Goal: Contribute content: Add original content to the website for others to see

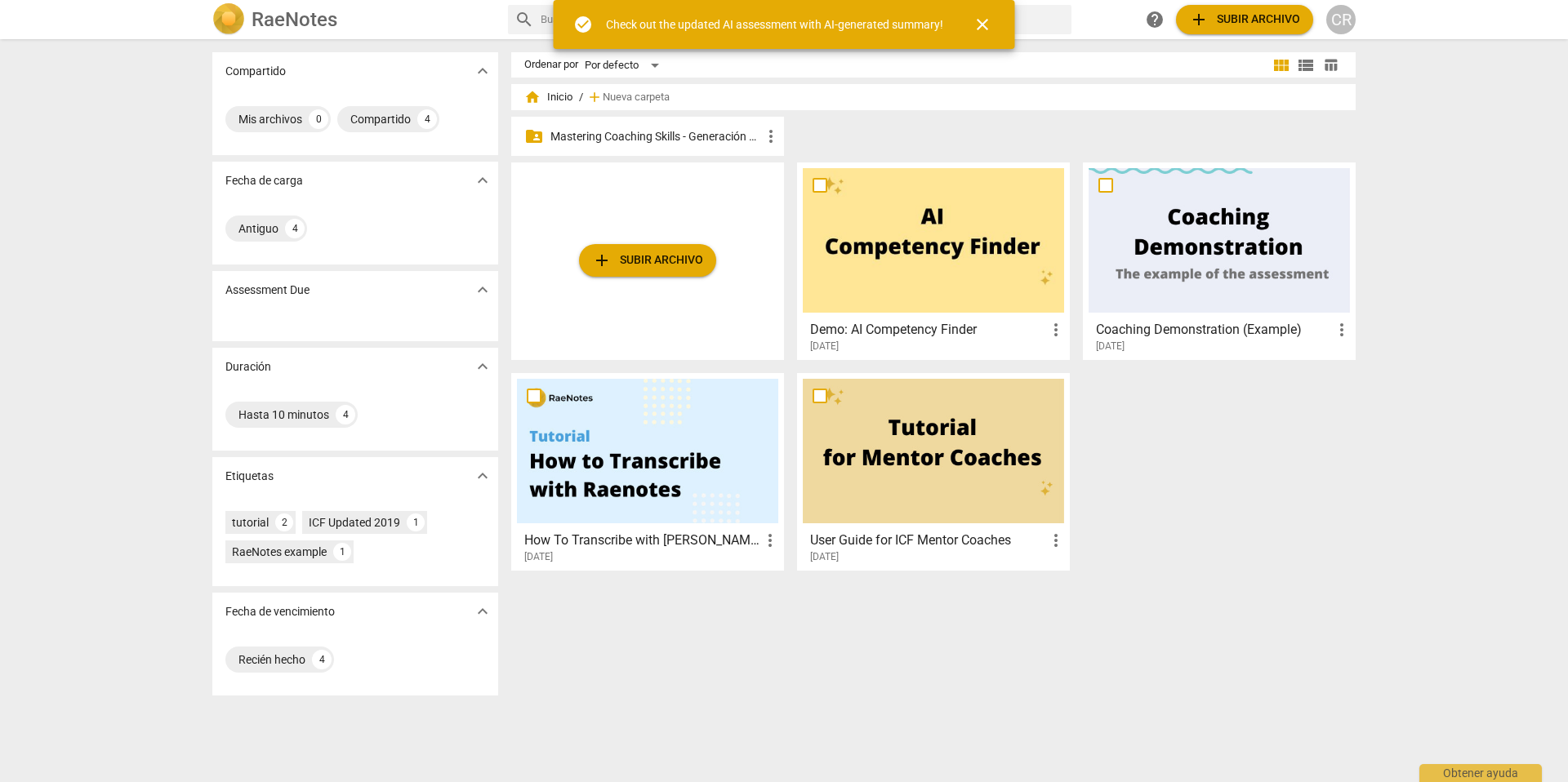
click at [655, 134] on p "Mastering Coaching Skills - Generación 31" at bounding box center [656, 137] width 210 height 18
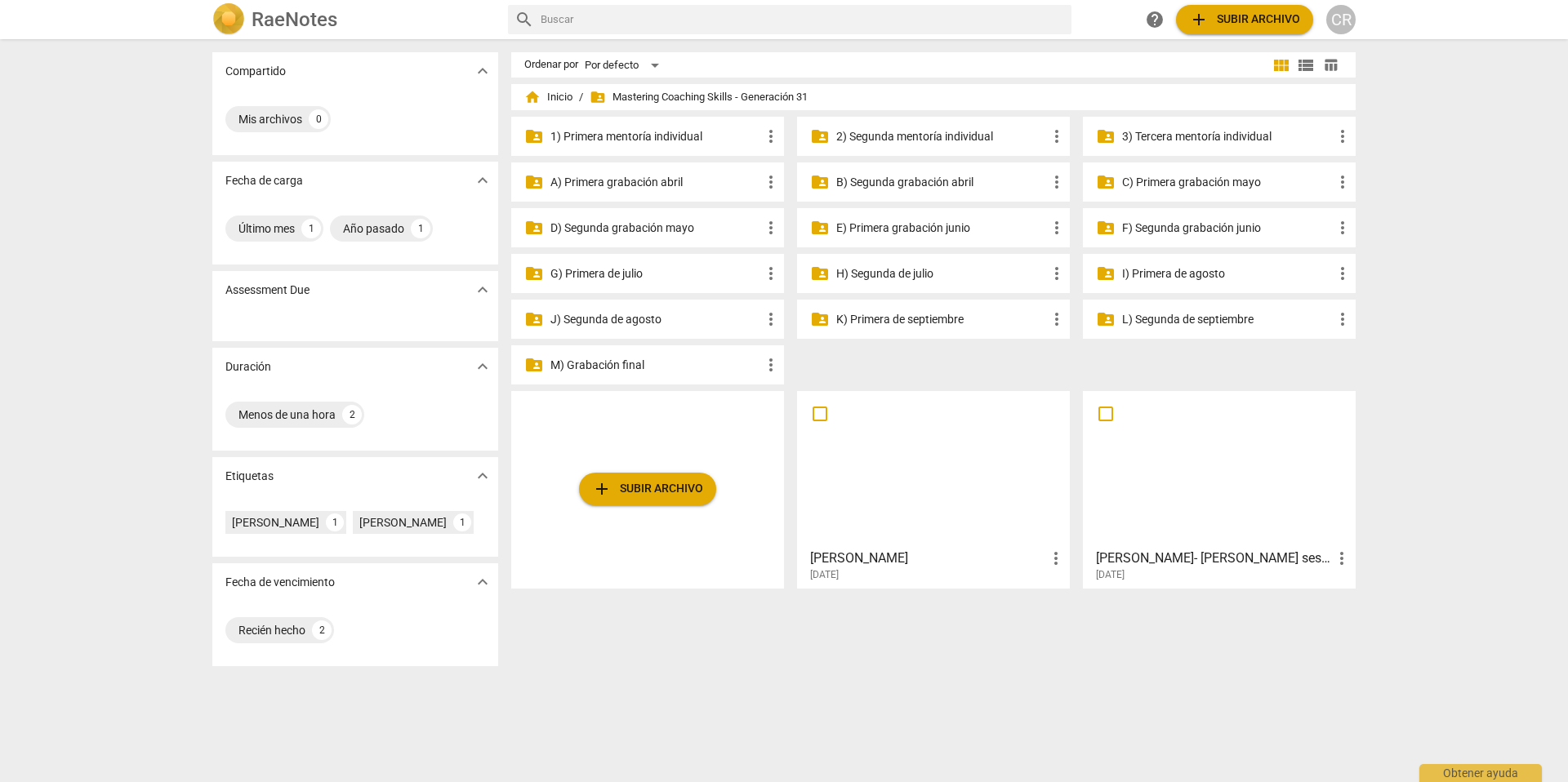
click at [1399, 236] on div "Compartido expand_more Mis archivos 0 Fecha de carga expand_more Último mes 1 A…" at bounding box center [784, 411] width 1568 height 742
click at [618, 272] on p "G) Primera de julio" at bounding box center [656, 274] width 210 height 18
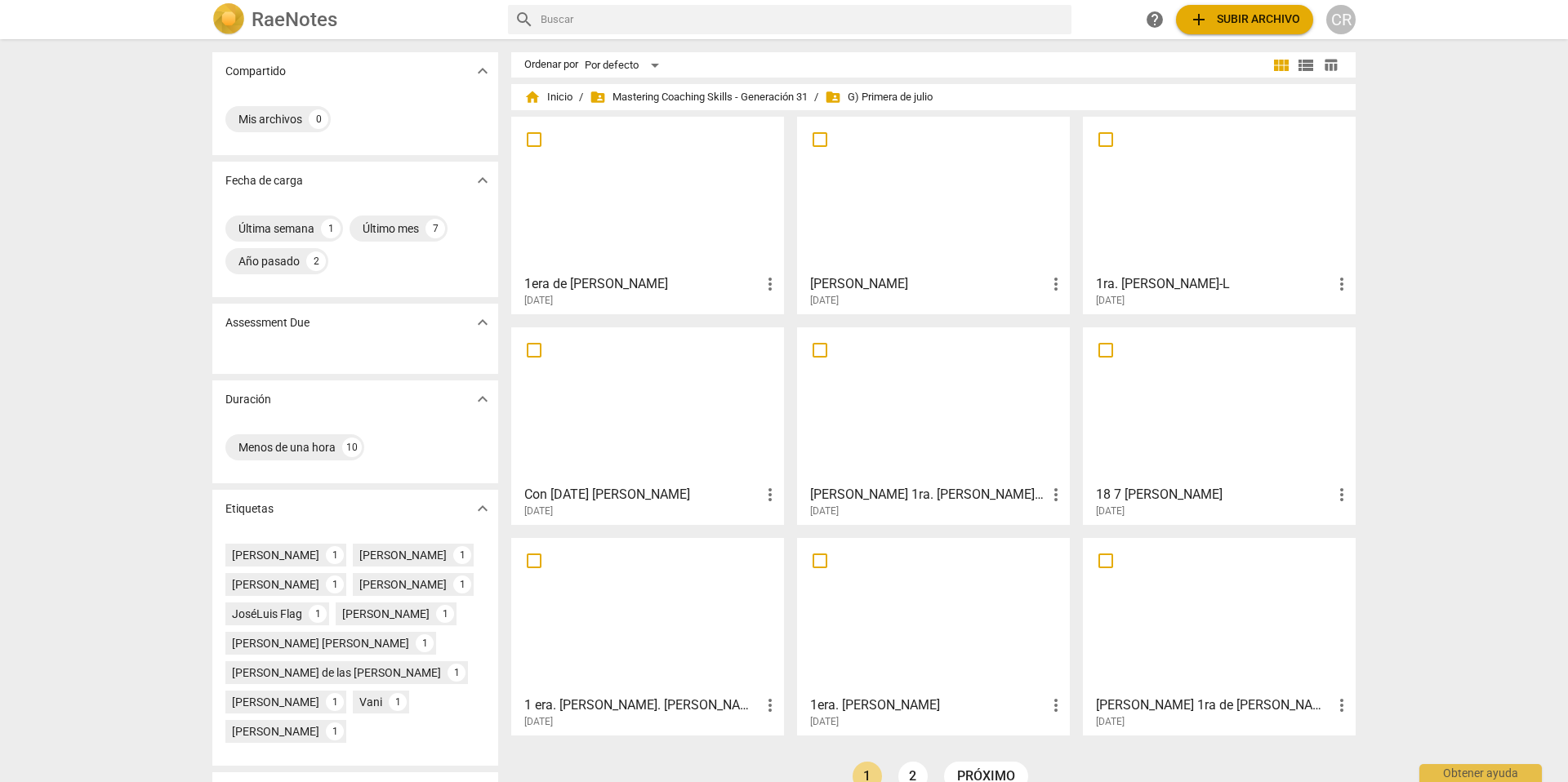
click at [1262, 17] on span "add Subir archivo" at bounding box center [1244, 19] width 111 height 19
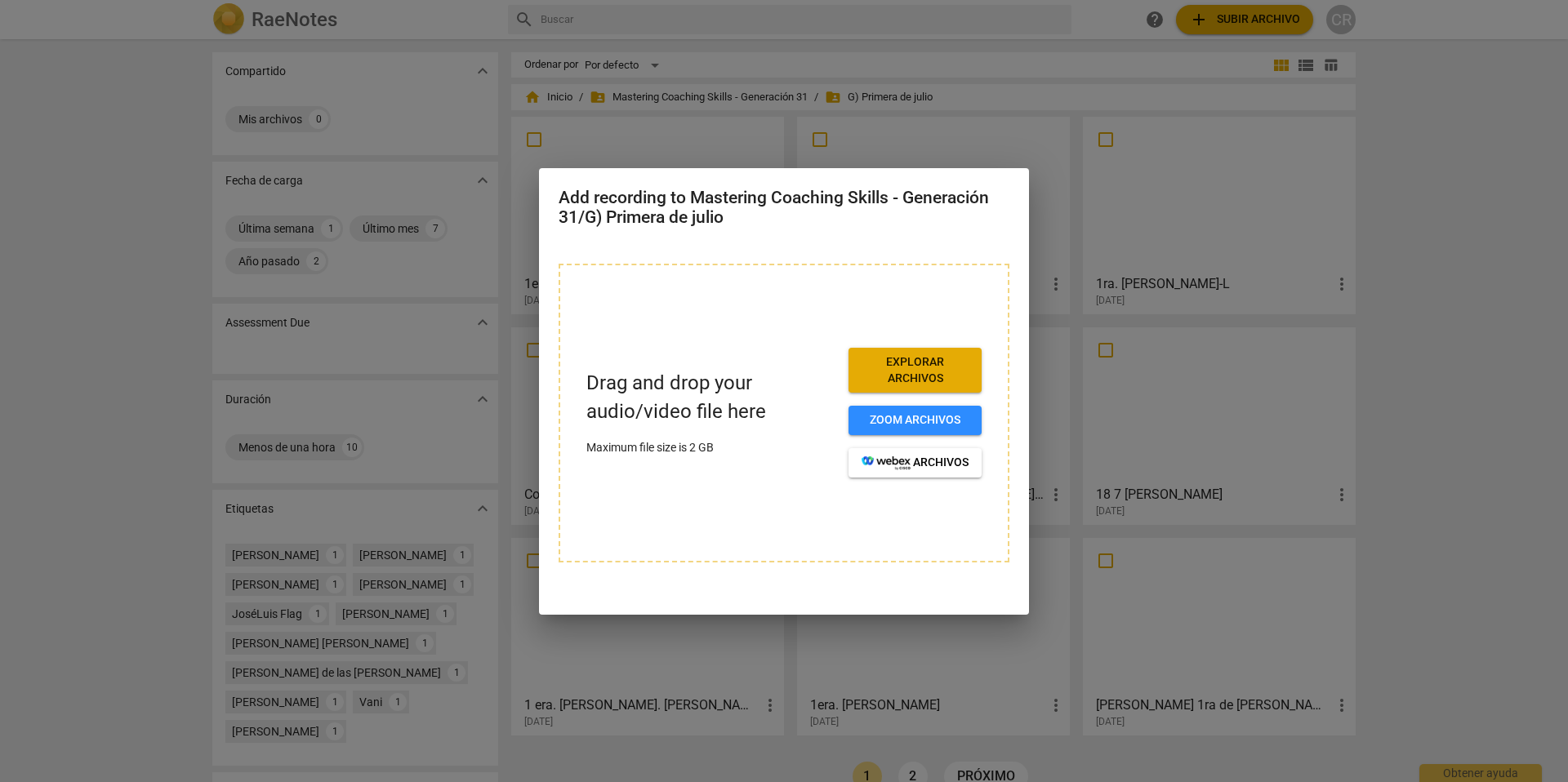
click at [905, 367] on span "Explorar archivos" at bounding box center [915, 371] width 107 height 32
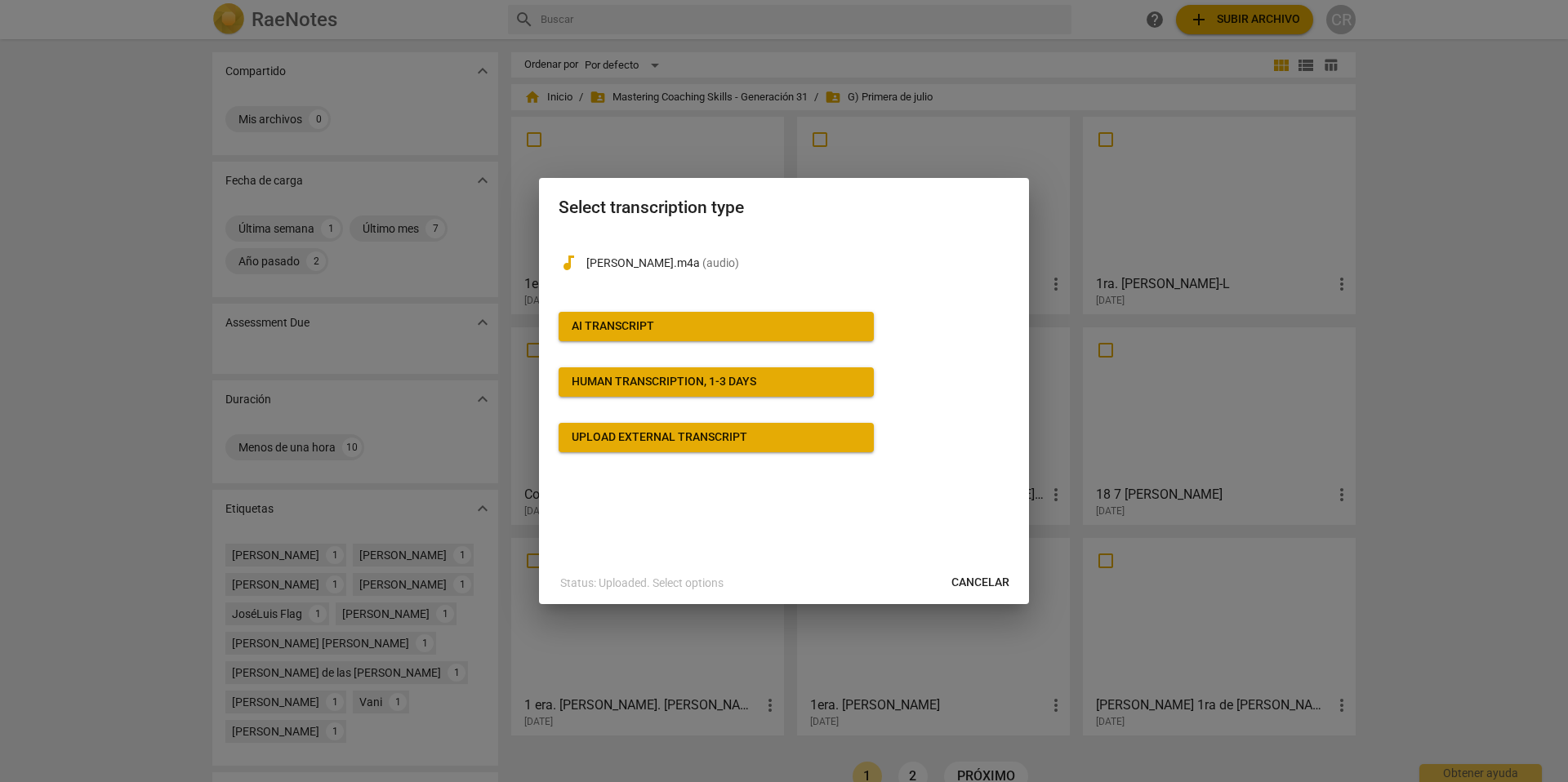
click at [658, 320] on span "AI Transcript" at bounding box center [716, 327] width 289 height 17
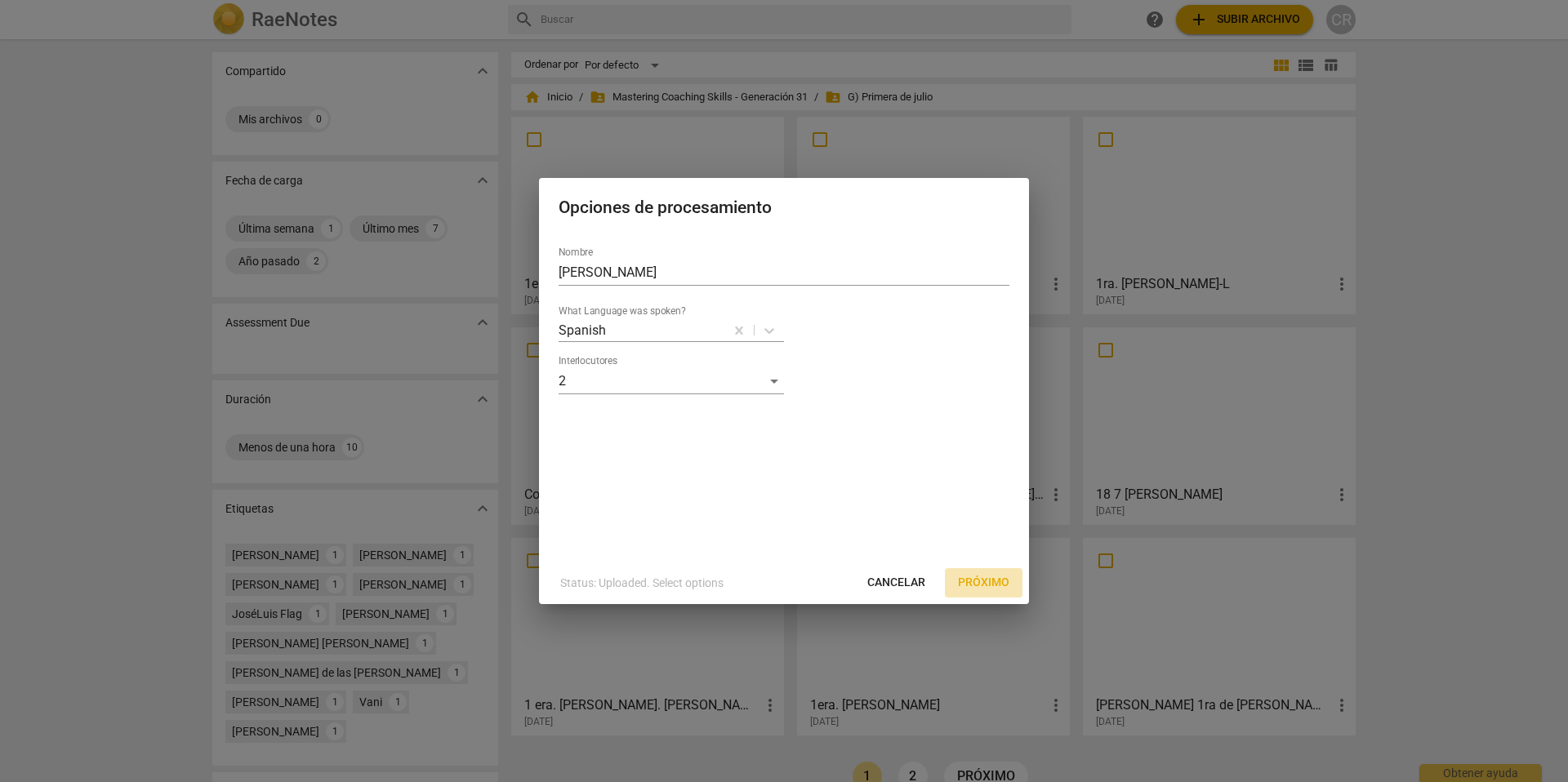
click at [990, 578] on span "Próximo" at bounding box center [984, 583] width 52 height 17
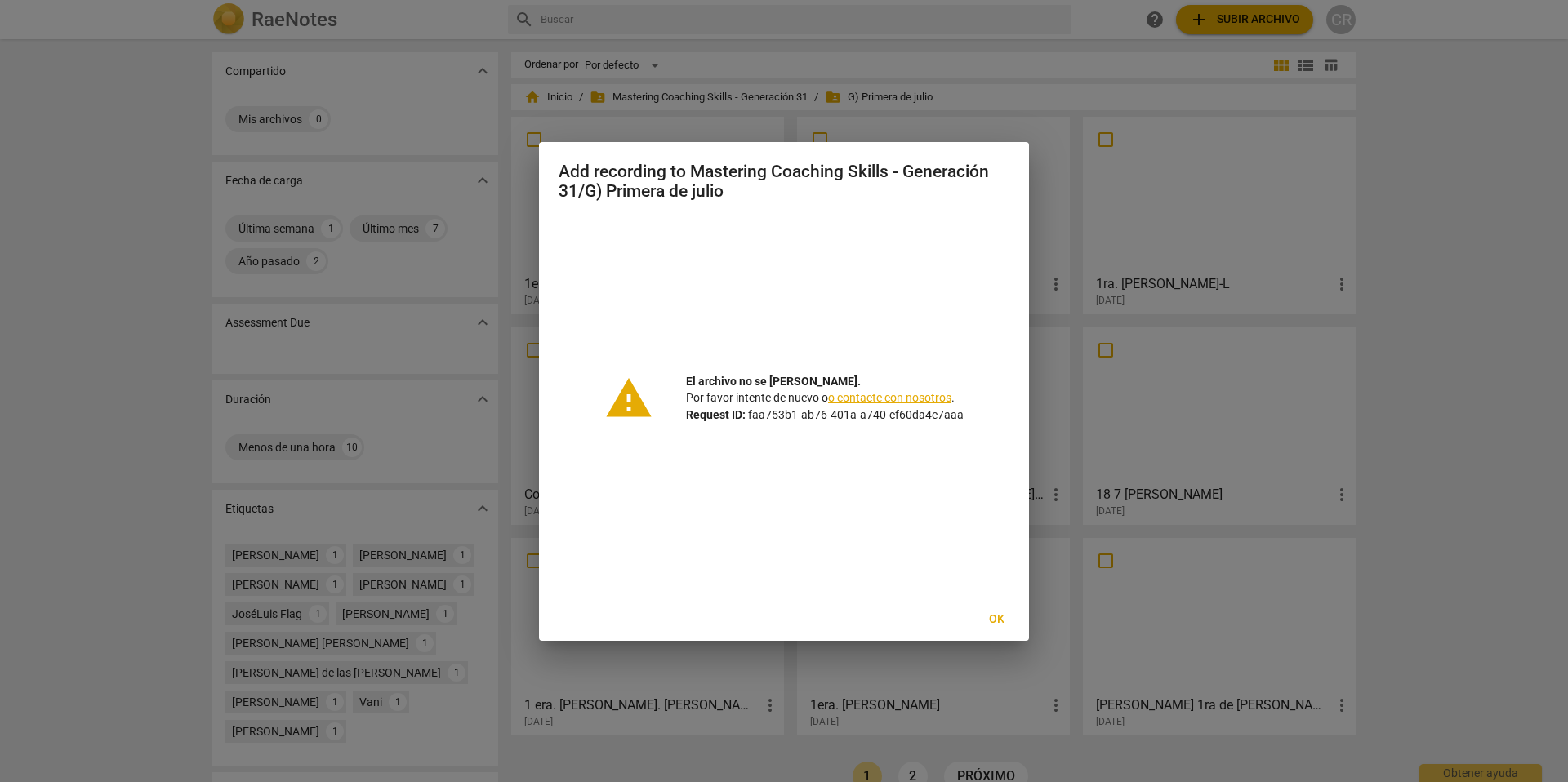
click at [996, 617] on span "Ok" at bounding box center [996, 620] width 26 height 17
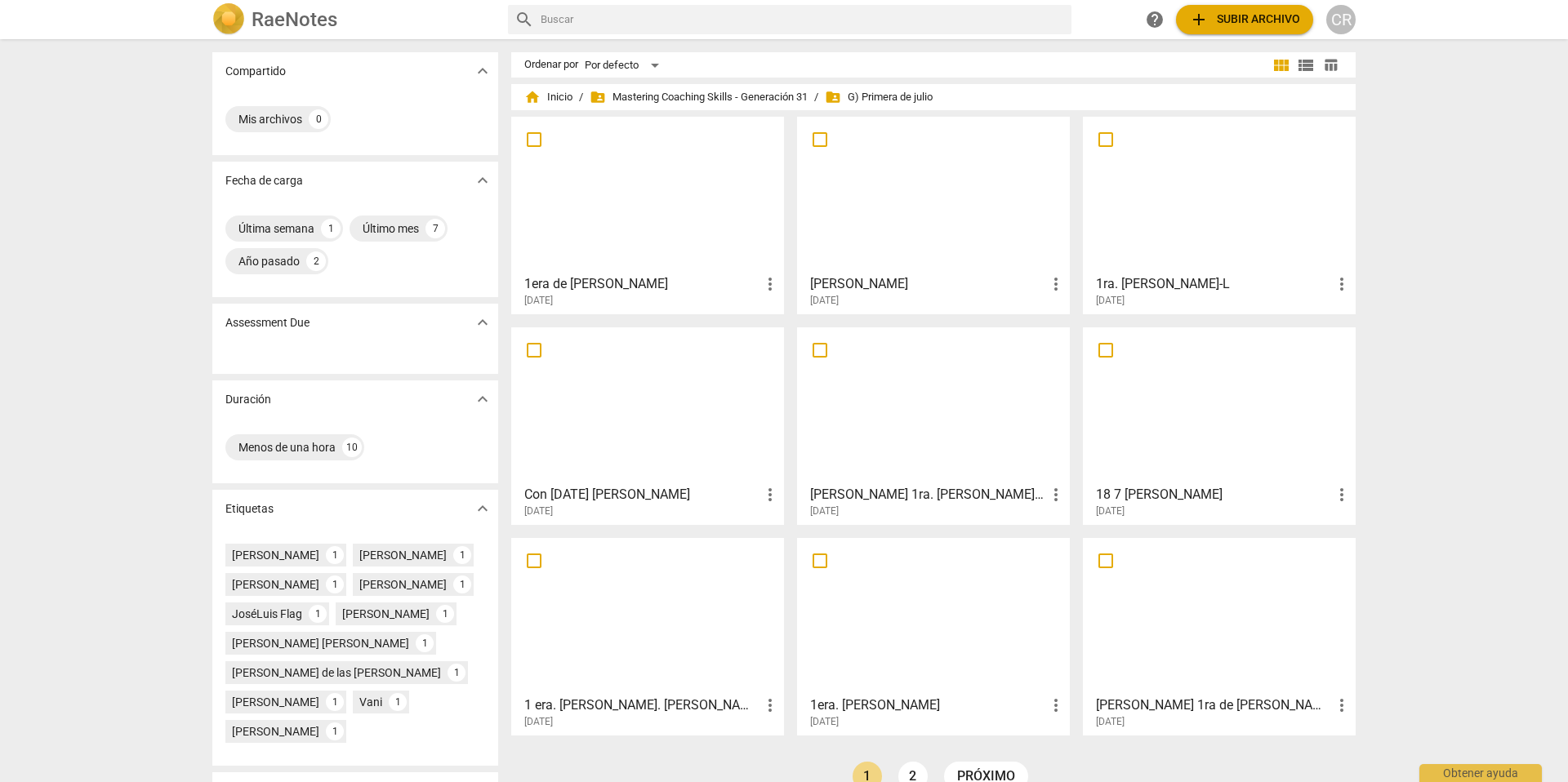
click at [1244, 15] on span "add Subir archivo" at bounding box center [1244, 19] width 111 height 19
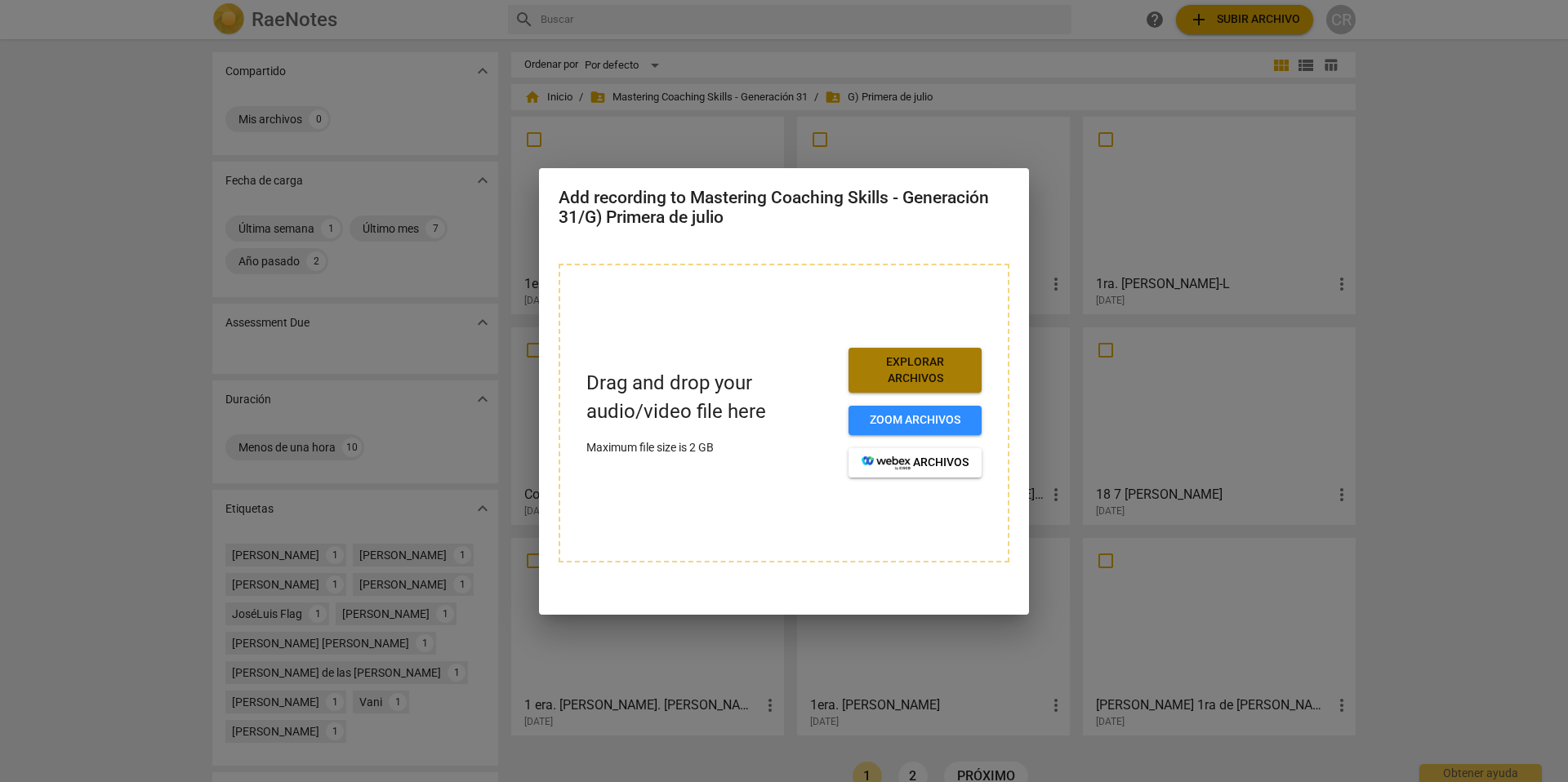
click at [910, 366] on span "Explorar archivos" at bounding box center [915, 371] width 107 height 32
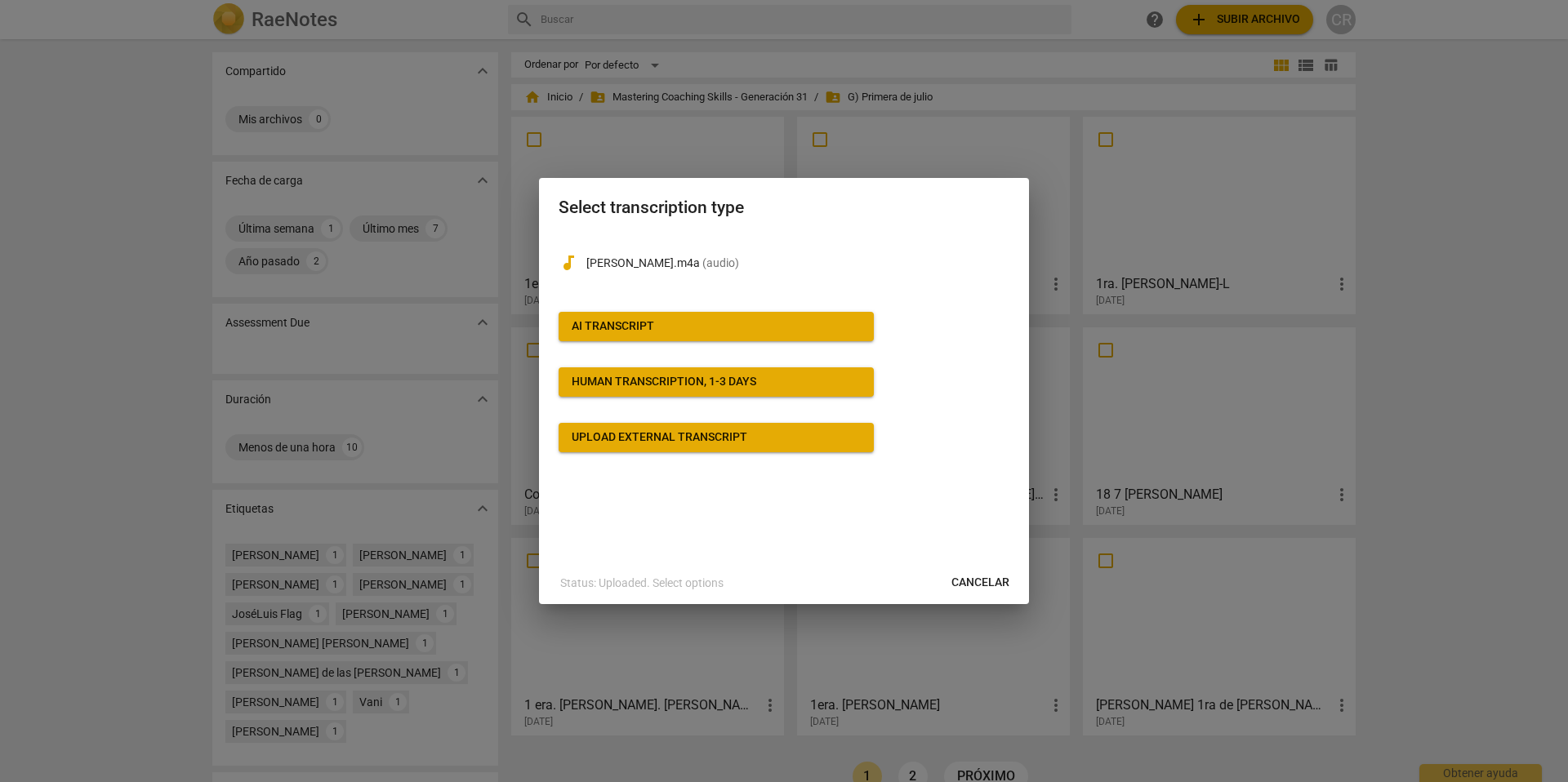
click at [693, 316] on button "AI Transcript" at bounding box center [716, 326] width 315 height 29
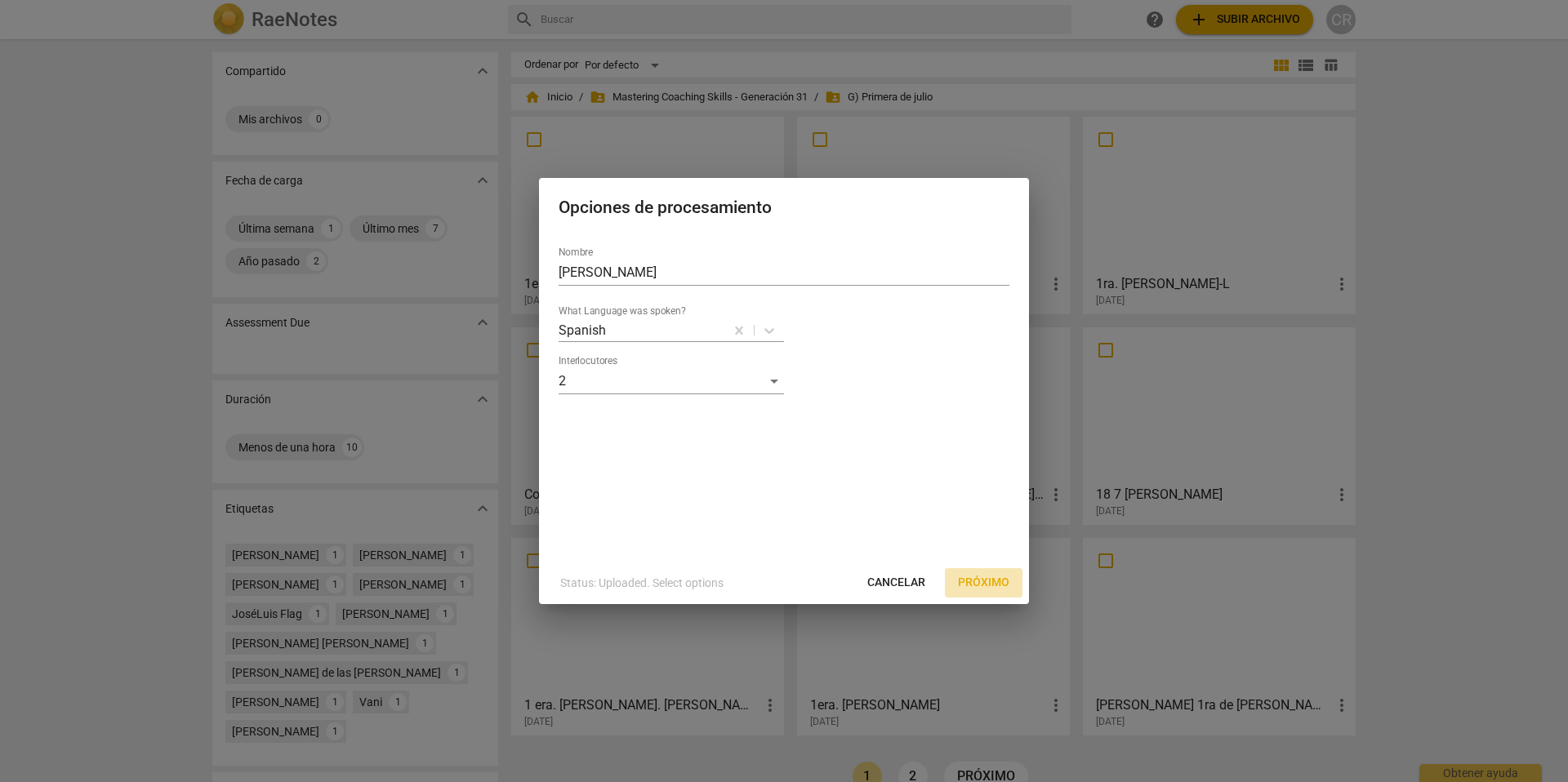
click at [991, 576] on span "Próximo" at bounding box center [984, 583] width 52 height 17
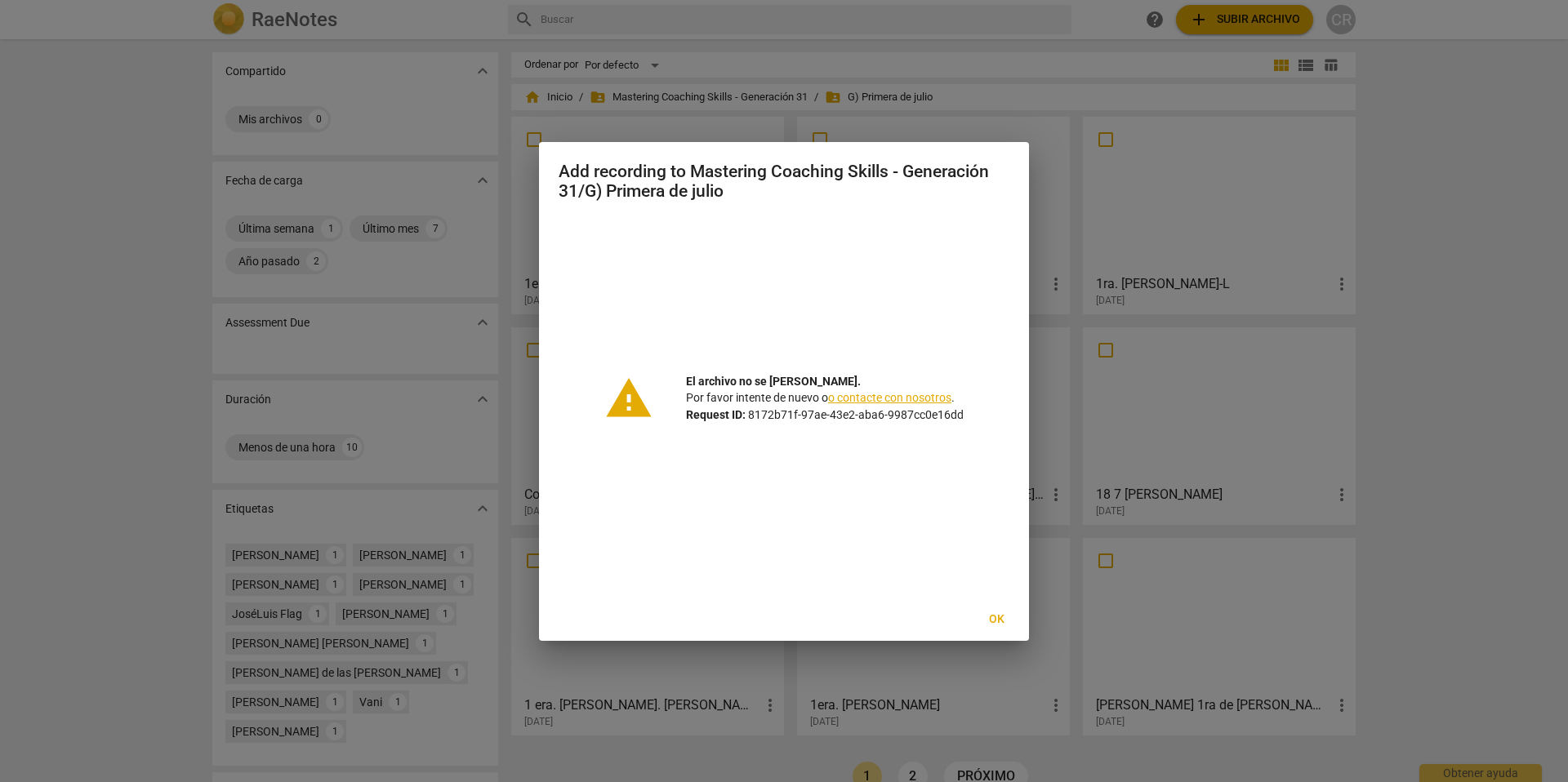
click at [895, 395] on link "o contacte con nosotros" at bounding box center [890, 398] width 124 height 13
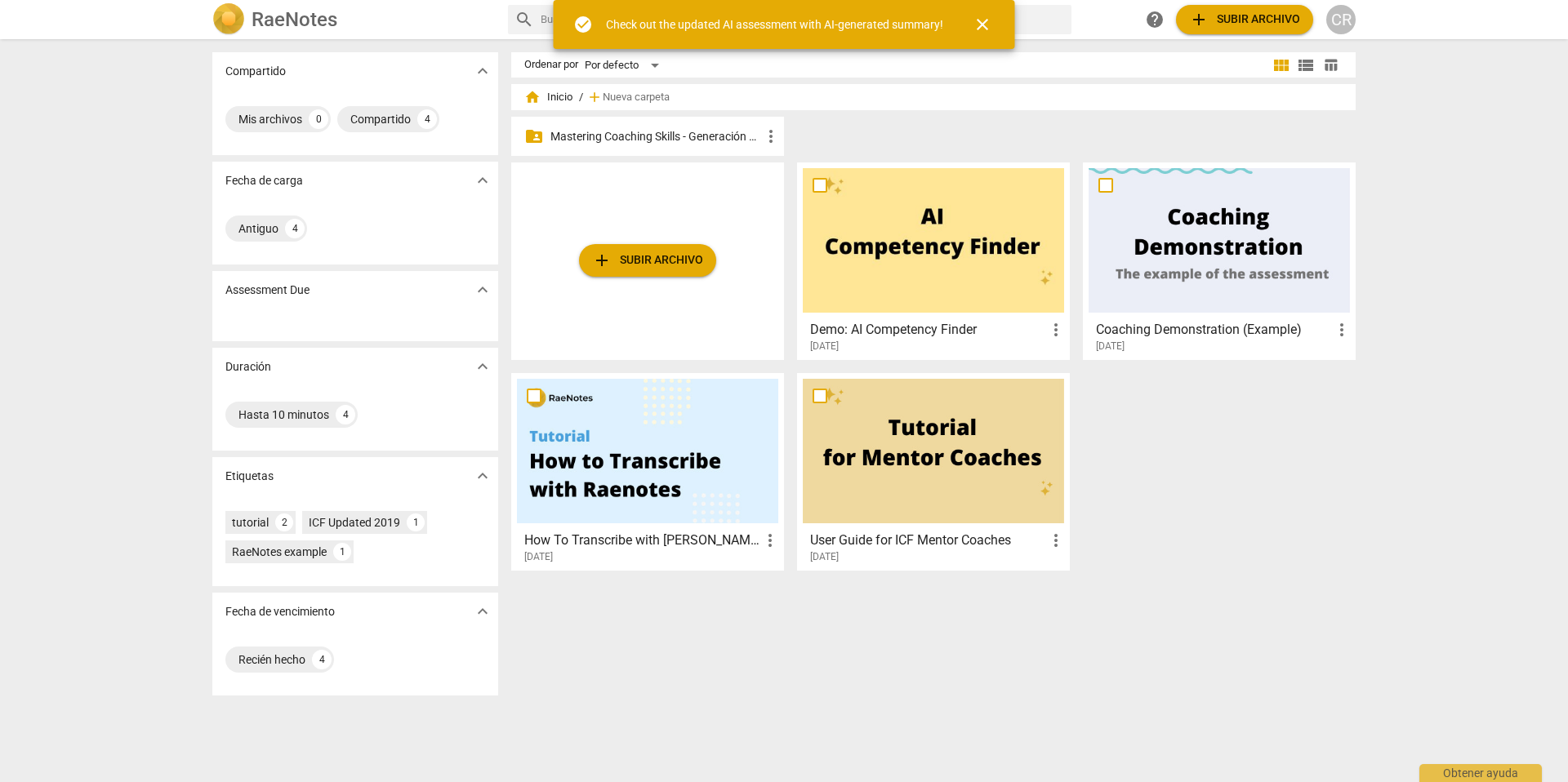
click at [709, 134] on p "Mastering Coaching Skills - Generación 31" at bounding box center [656, 137] width 210 height 18
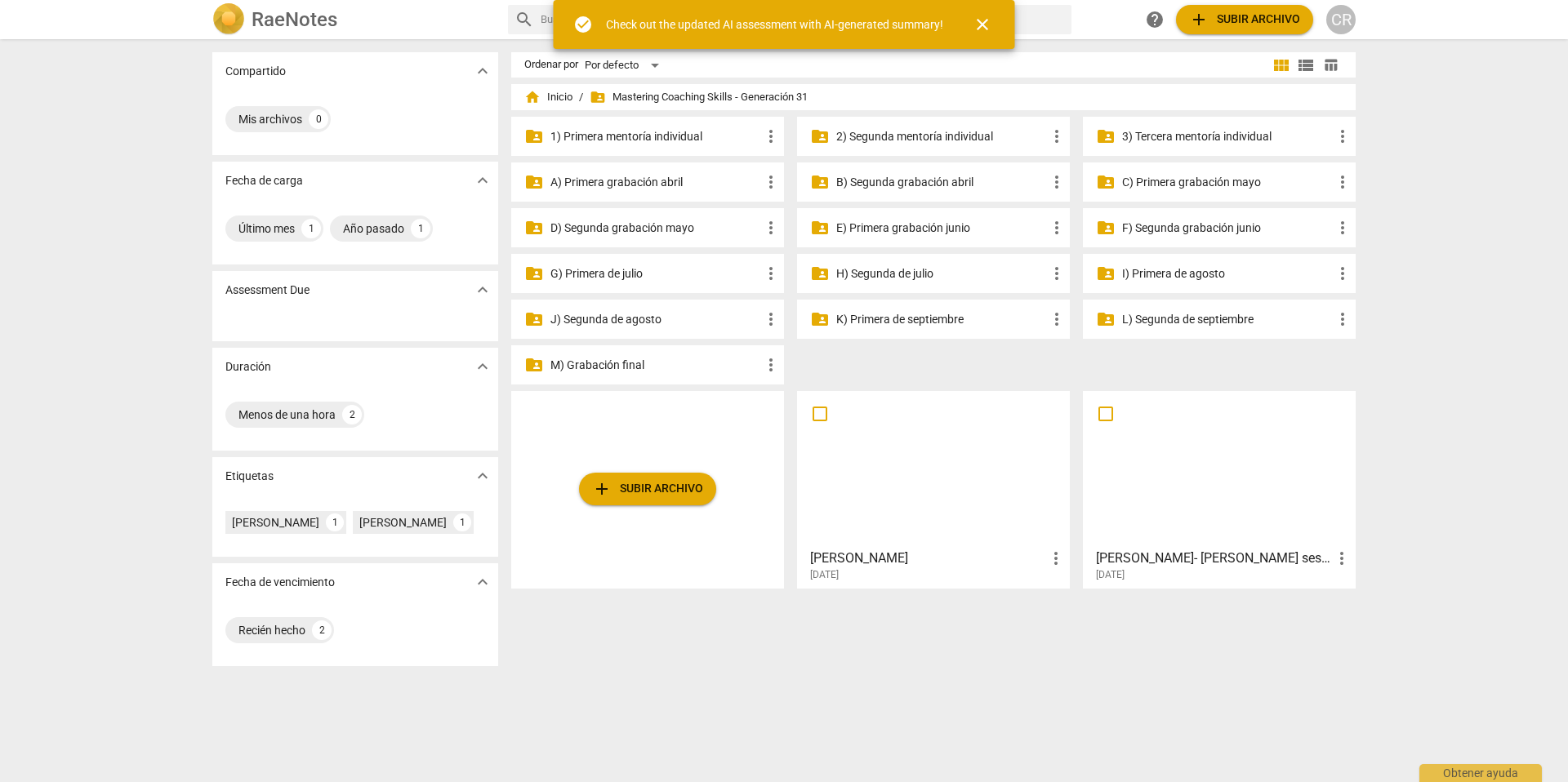
click at [624, 272] on p "G) Primera de julio" at bounding box center [656, 274] width 210 height 18
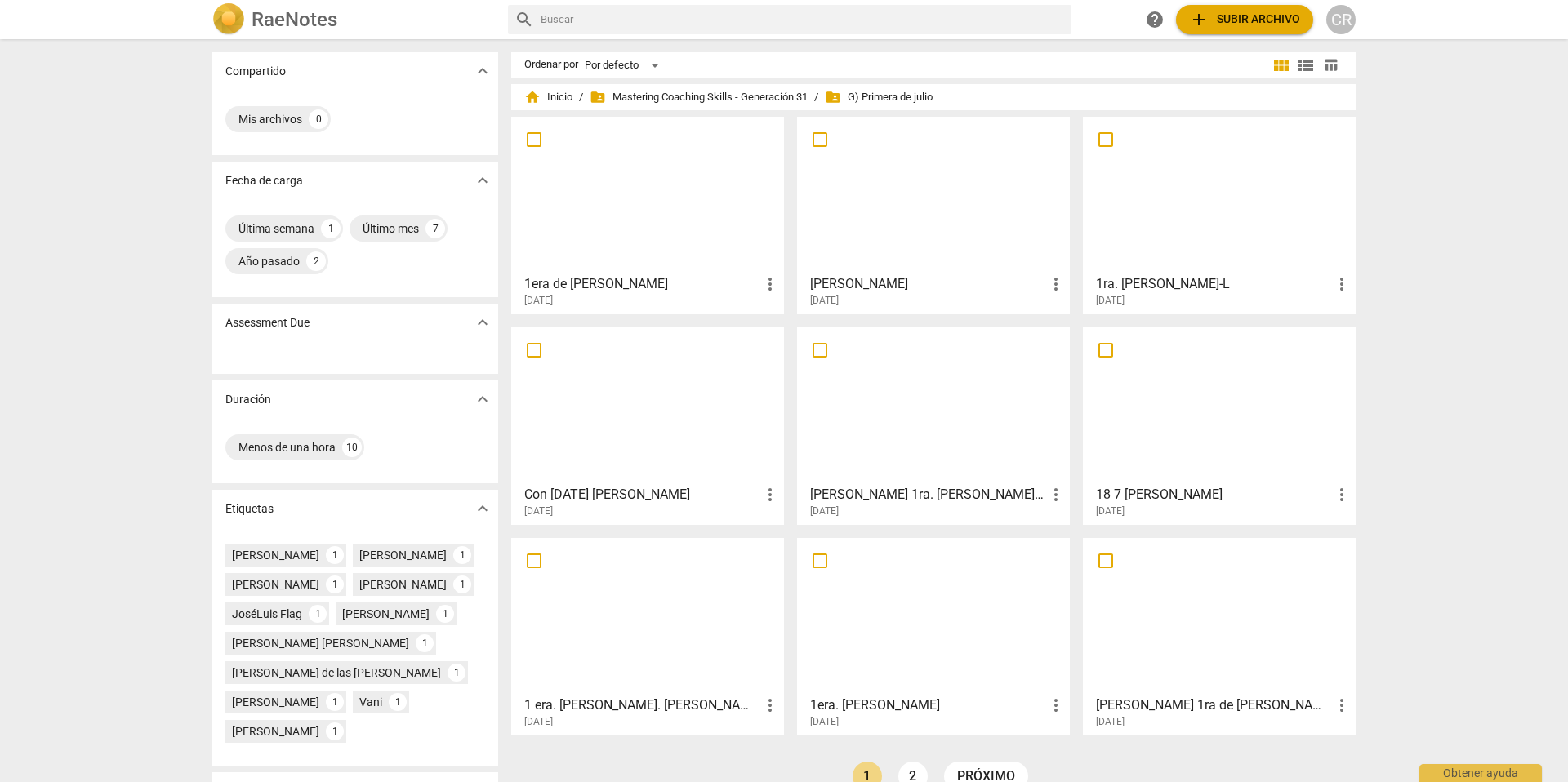
click at [1244, 21] on span "add Subir archivo" at bounding box center [1244, 19] width 111 height 19
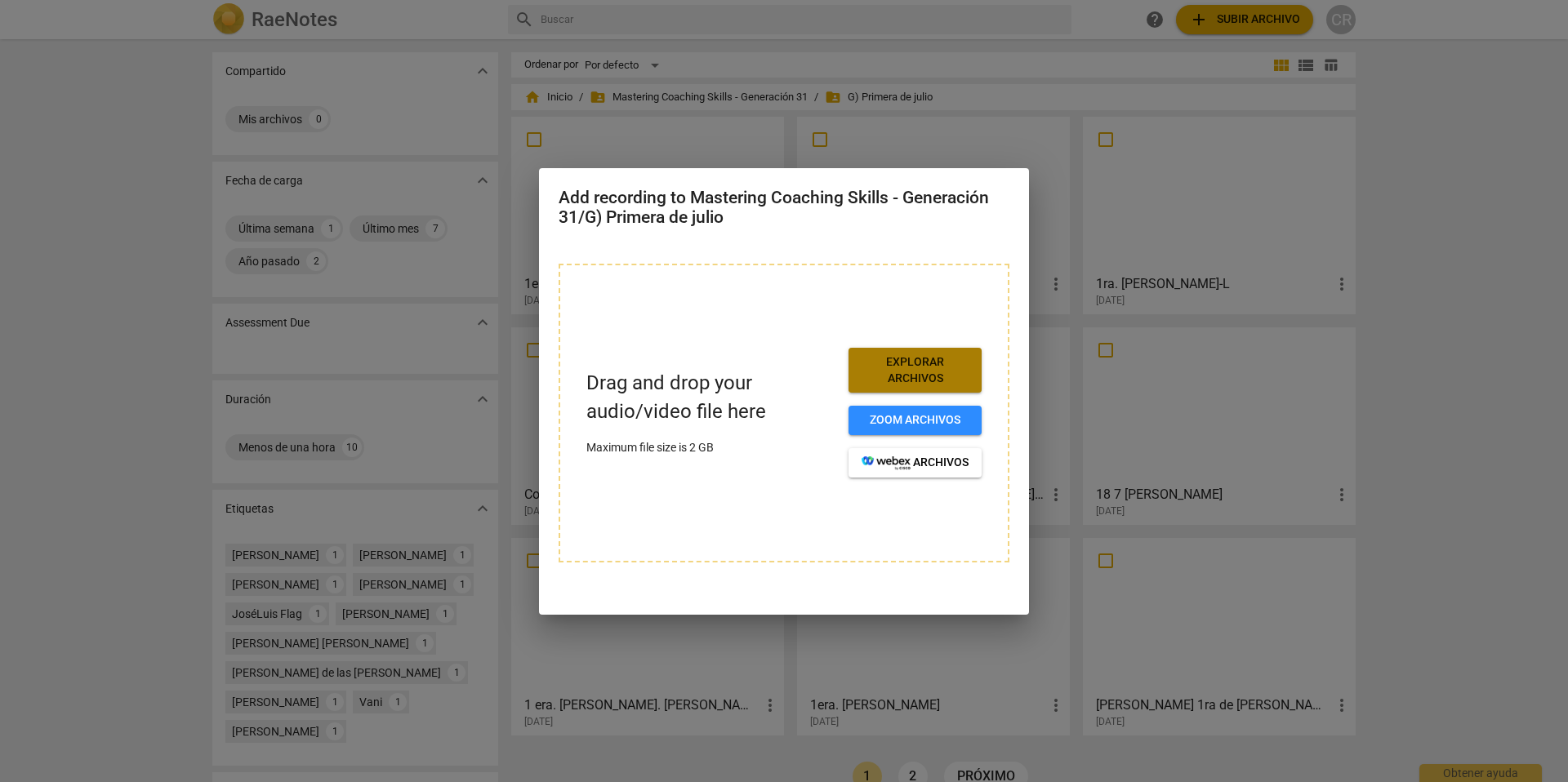
click at [934, 369] on span "Explorar archivos" at bounding box center [915, 371] width 107 height 32
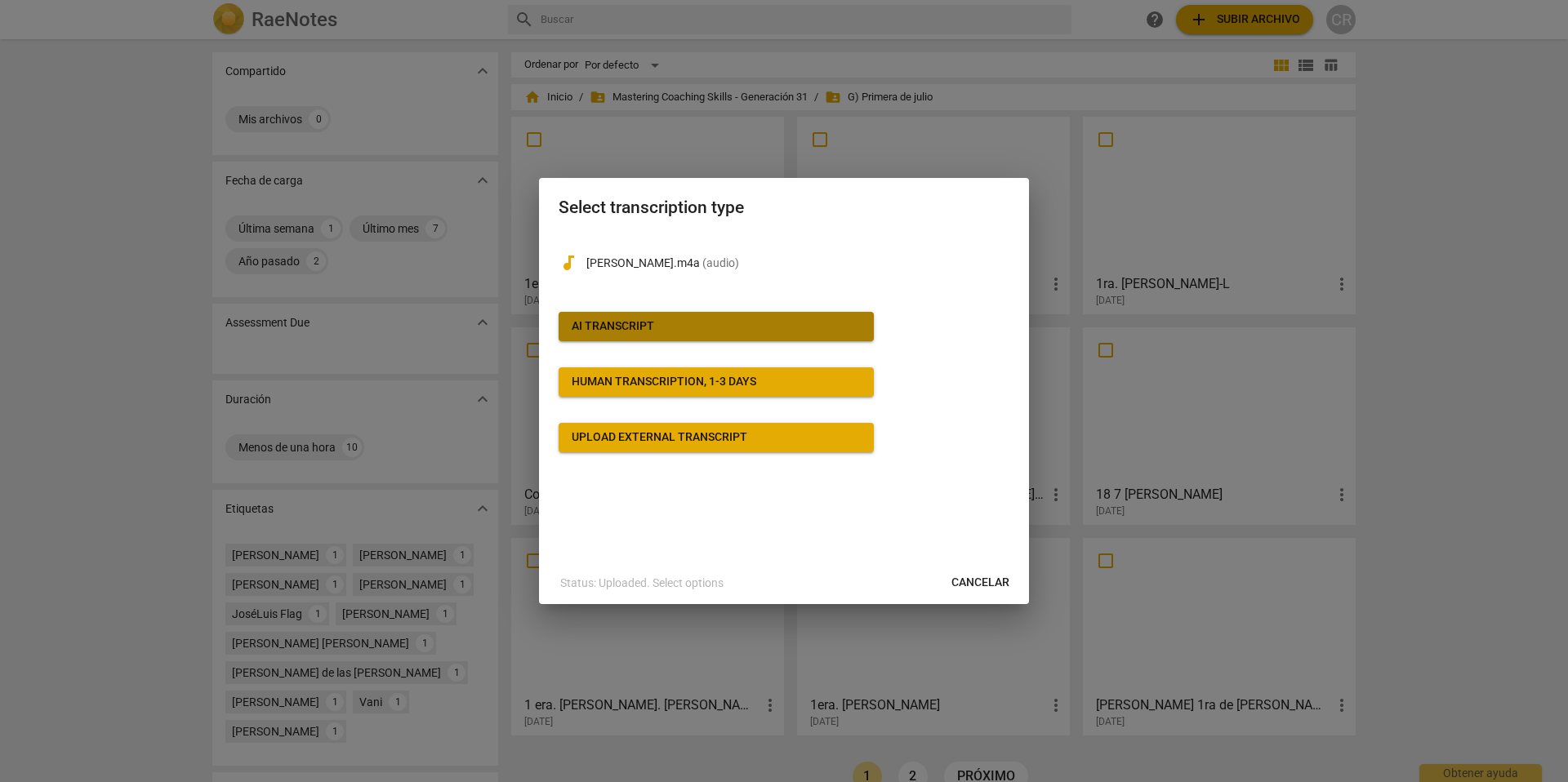
click at [705, 322] on span "AI Transcript" at bounding box center [716, 327] width 289 height 17
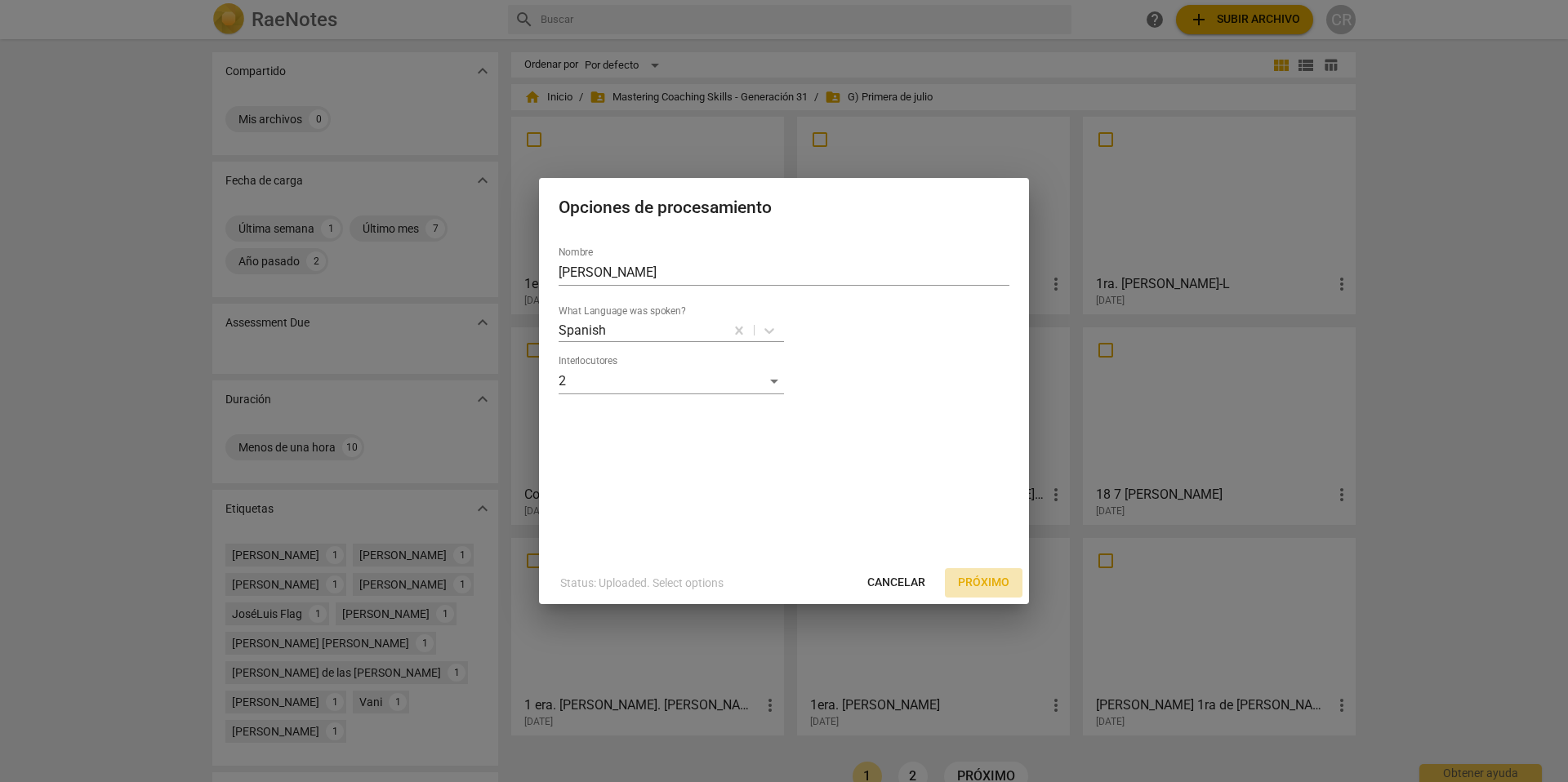
click at [986, 581] on span "Próximo" at bounding box center [984, 583] width 52 height 17
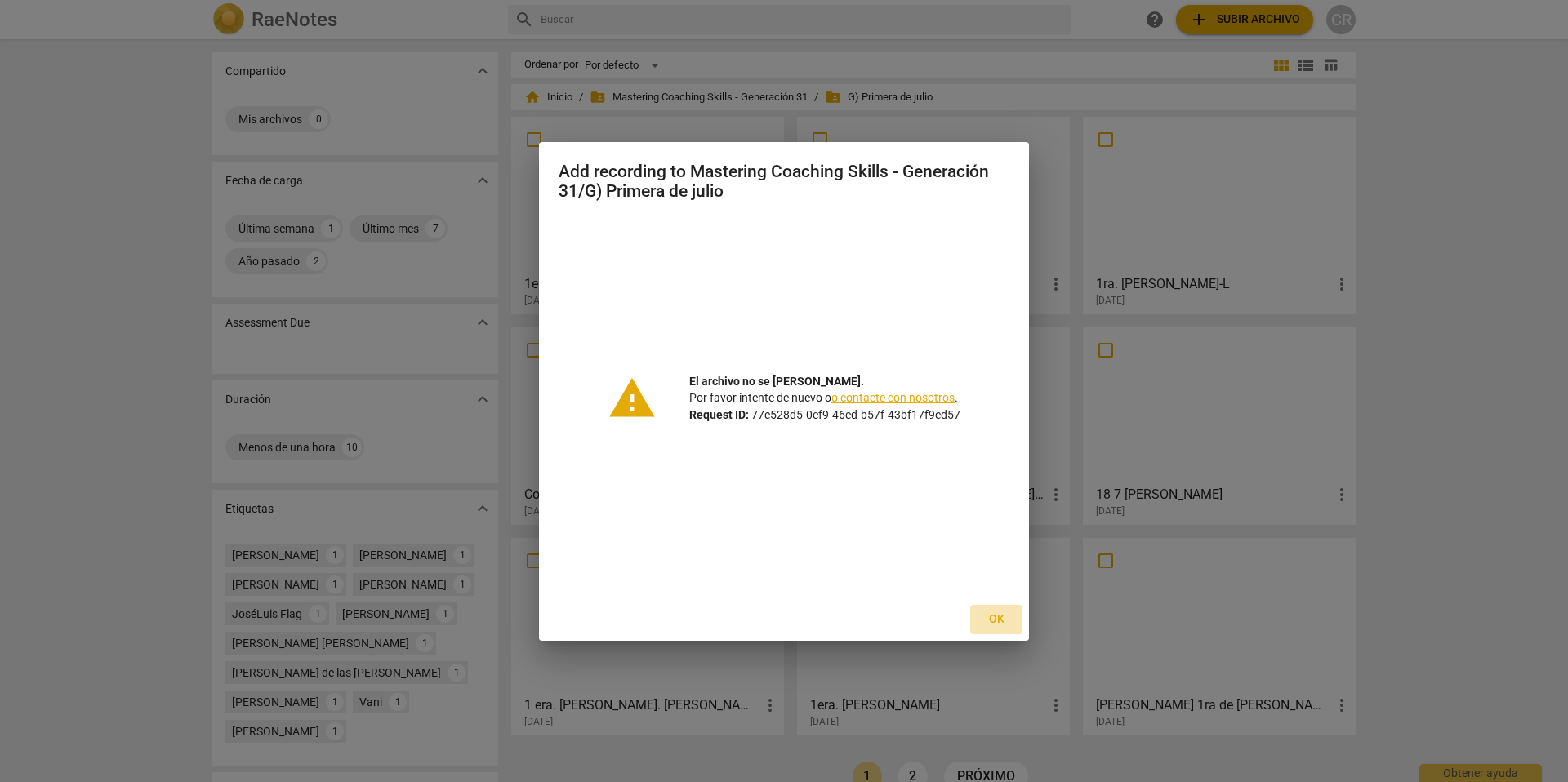
click at [998, 614] on span "Ok" at bounding box center [996, 620] width 26 height 17
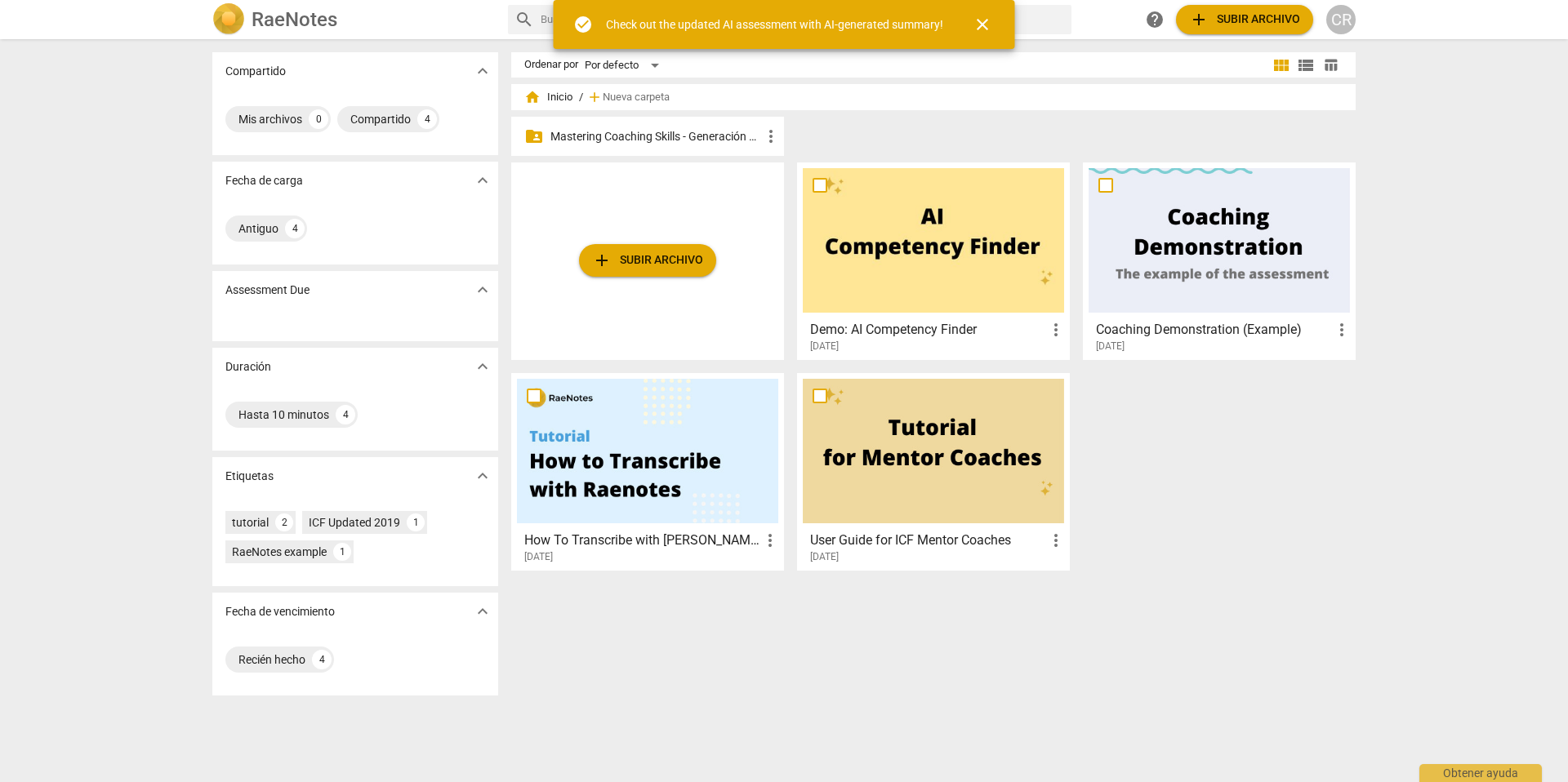
click at [1379, 119] on div "Compartido expand_more Mis archivos 0 Compartido 4 Fecha de carga expand_more A…" at bounding box center [784, 411] width 1568 height 742
click at [982, 19] on span "close" at bounding box center [981, 24] width 19 height 19
